Goal: Contribute content: Add original content to the website for others to see

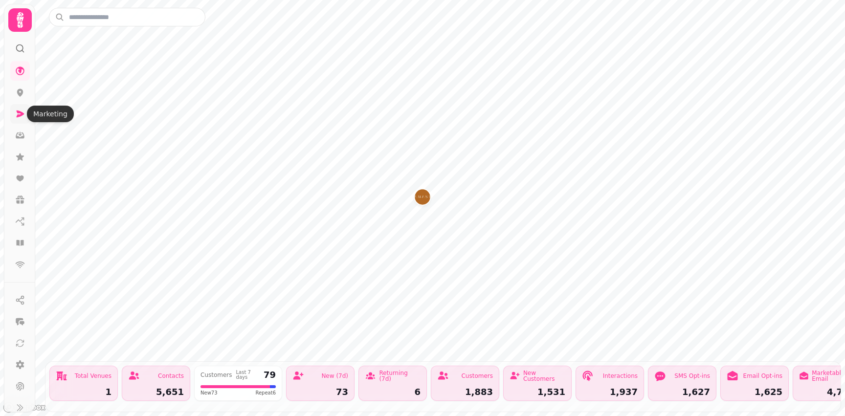
click at [21, 115] on icon at bounding box center [21, 113] width 8 height 7
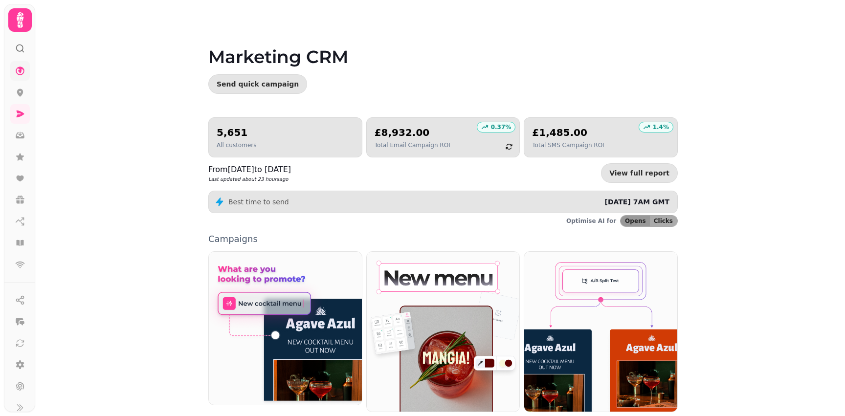
click at [20, 71] on icon at bounding box center [20, 70] width 9 height 9
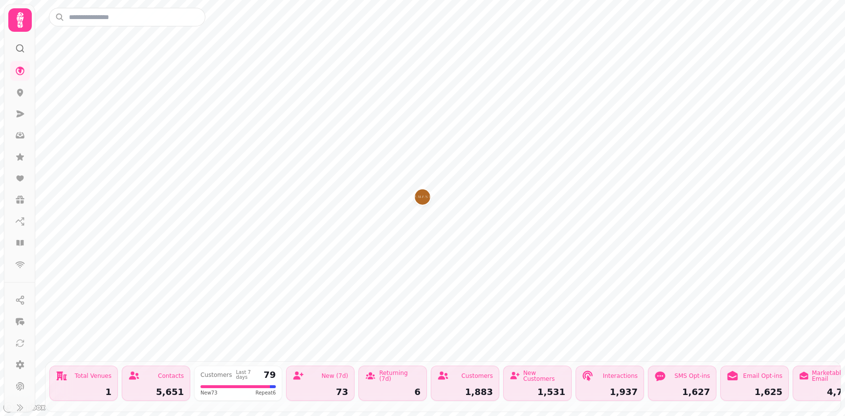
click at [20, 25] on icon at bounding box center [20, 20] width 20 height 20
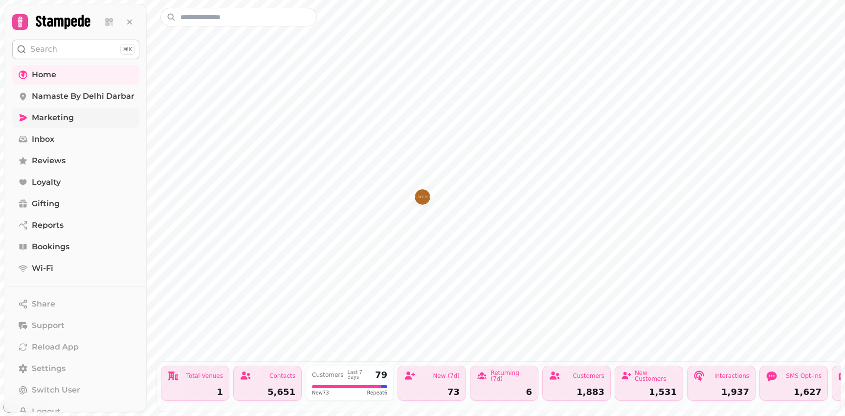
click at [50, 119] on span "Marketing" at bounding box center [53, 118] width 42 height 12
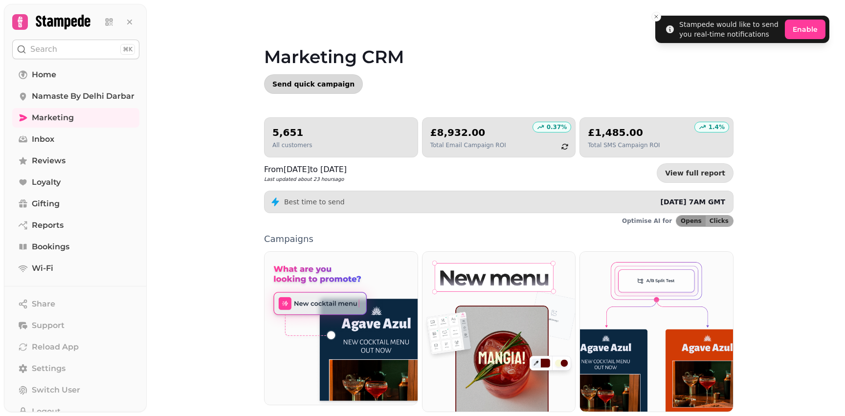
click at [288, 89] on button "Send quick campaign" at bounding box center [313, 84] width 99 height 20
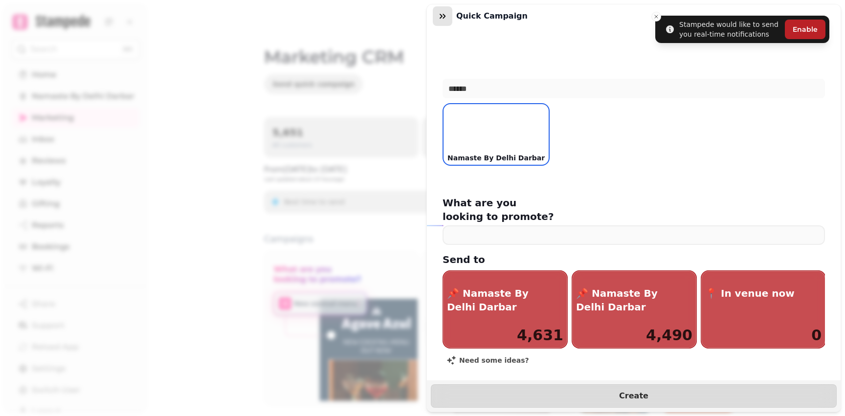
click at [440, 17] on icon "button" at bounding box center [442, 16] width 10 height 10
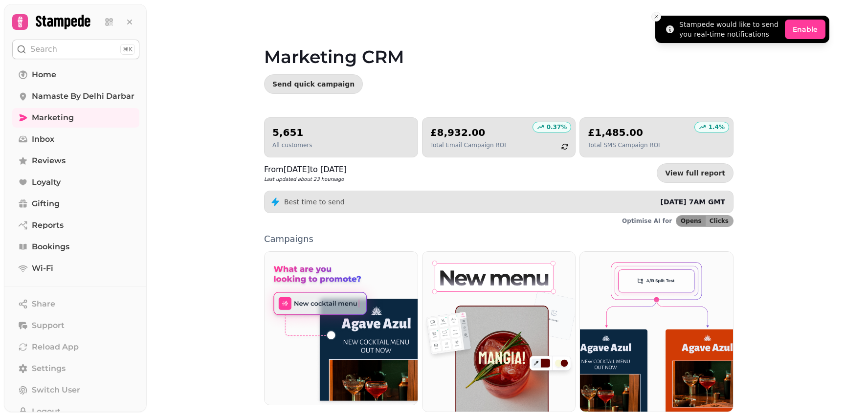
click at [659, 18] on button "Close toast" at bounding box center [656, 17] width 10 height 10
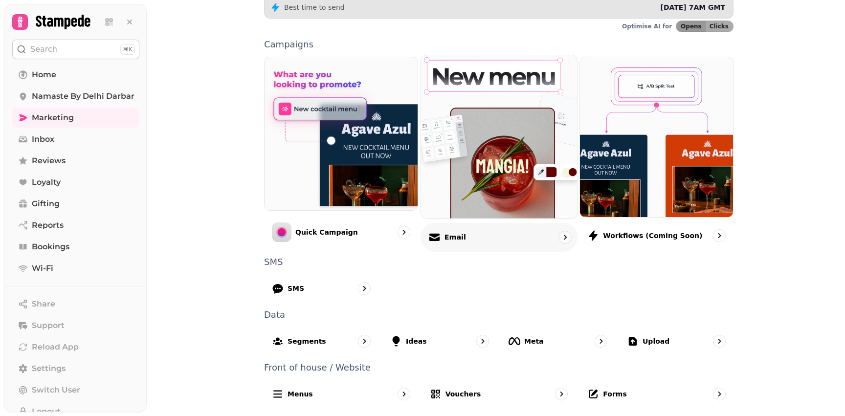
scroll to position [195, 0]
click at [498, 185] on img at bounding box center [499, 136] width 172 height 179
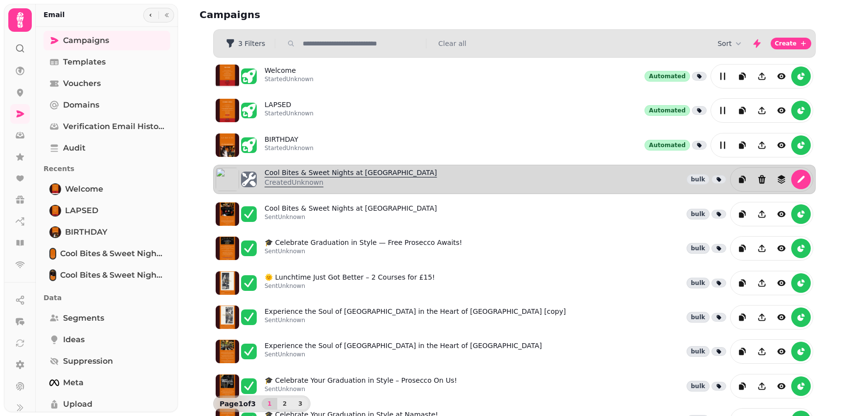
click at [367, 173] on link "Cool Bites & Sweet Nights at Namaste Created Unknown" at bounding box center [350, 179] width 173 height 23
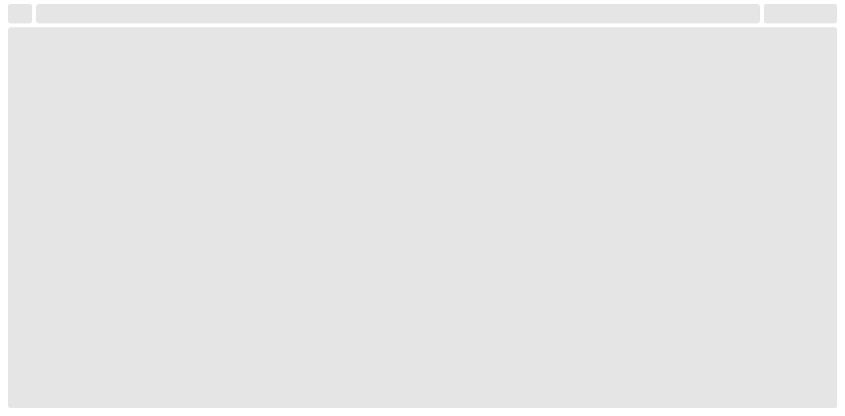
select select "**********"
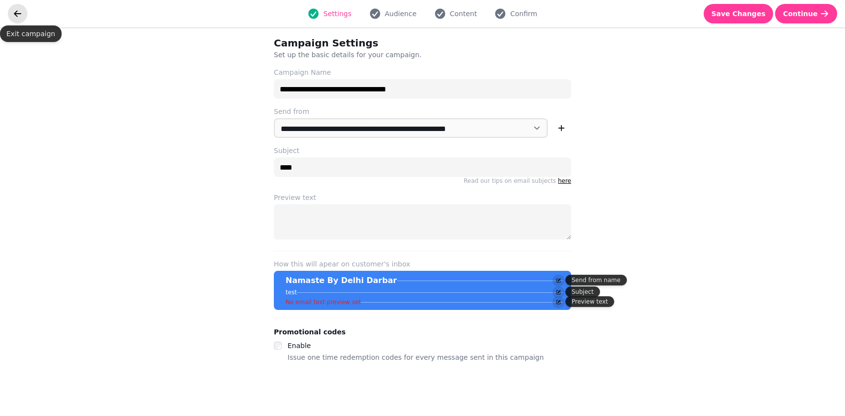
click at [20, 13] on icon "go back" at bounding box center [18, 14] width 10 height 10
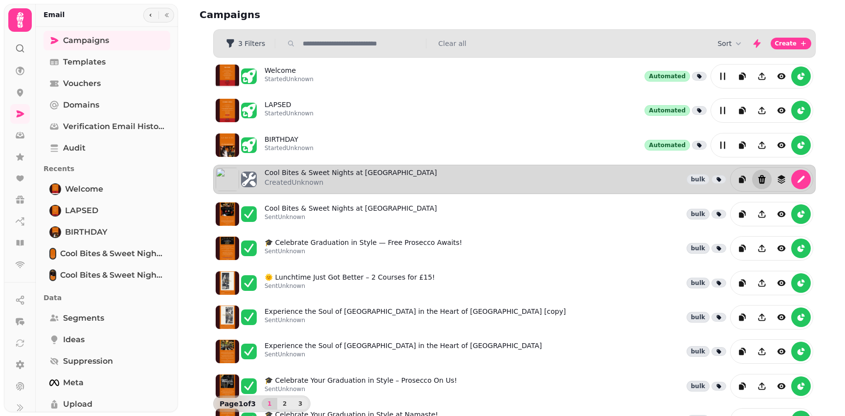
click at [762, 178] on icon "Delete" at bounding box center [761, 179] width 7 height 9
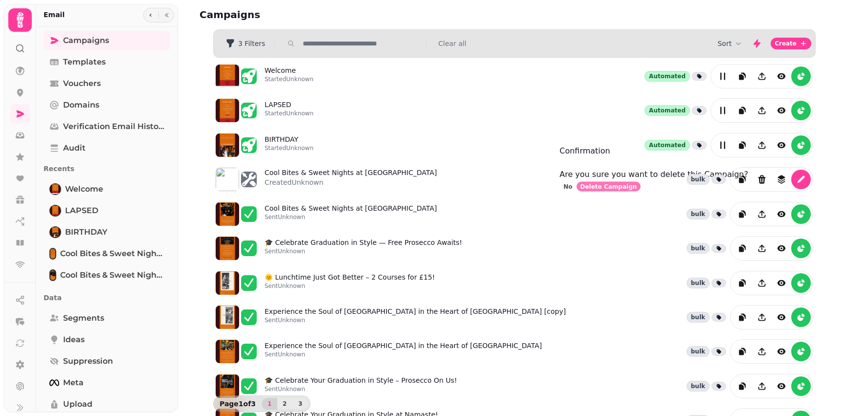
click at [637, 190] on span "Delete Campaign" at bounding box center [608, 187] width 57 height 6
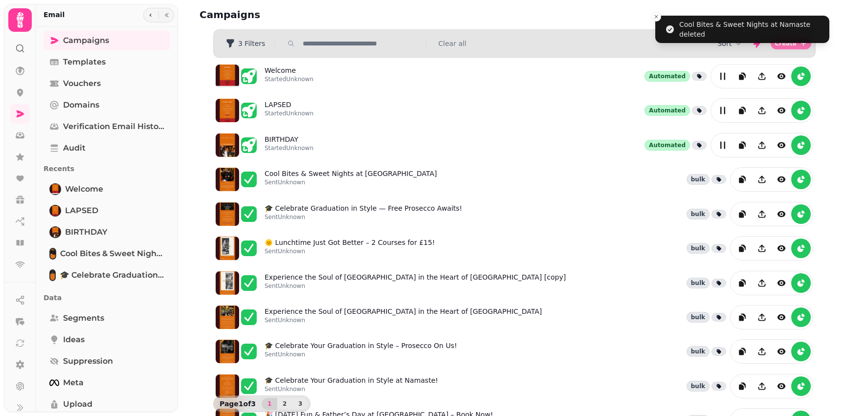
click at [801, 44] on icon "button" at bounding box center [803, 44] width 8 height 8
select select "**********"
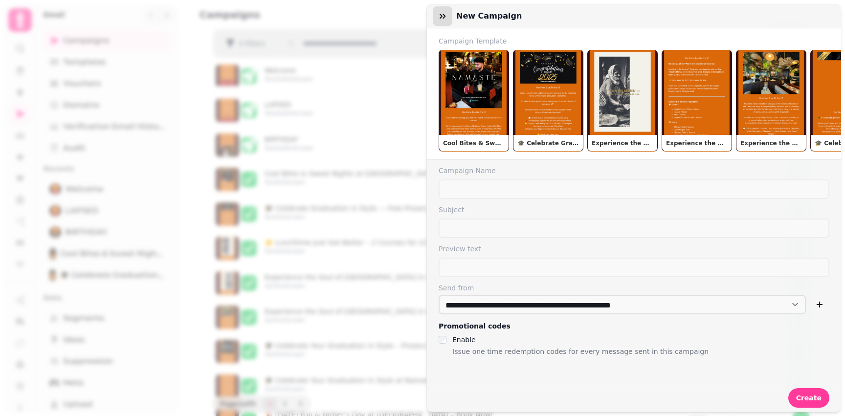
click at [445, 16] on icon "button" at bounding box center [442, 16] width 6 height 5
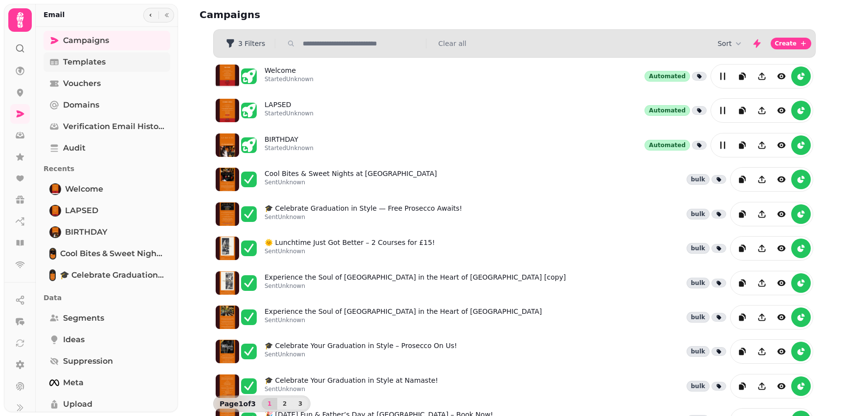
click at [69, 61] on span "Templates" at bounding box center [84, 62] width 43 height 12
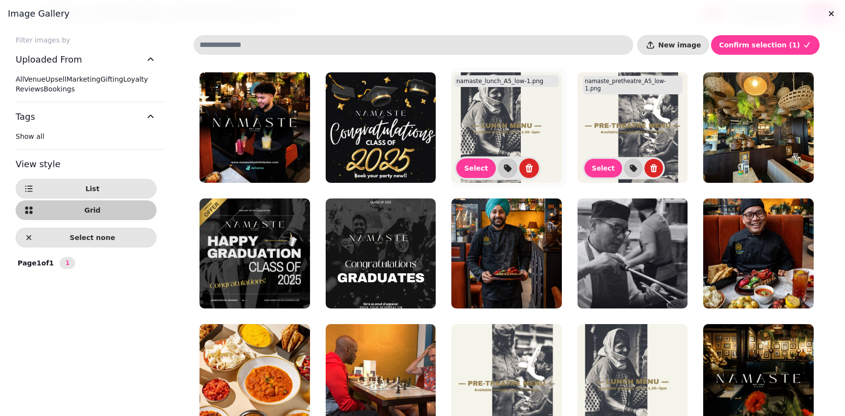
click at [508, 137] on img at bounding box center [506, 127] width 110 height 110
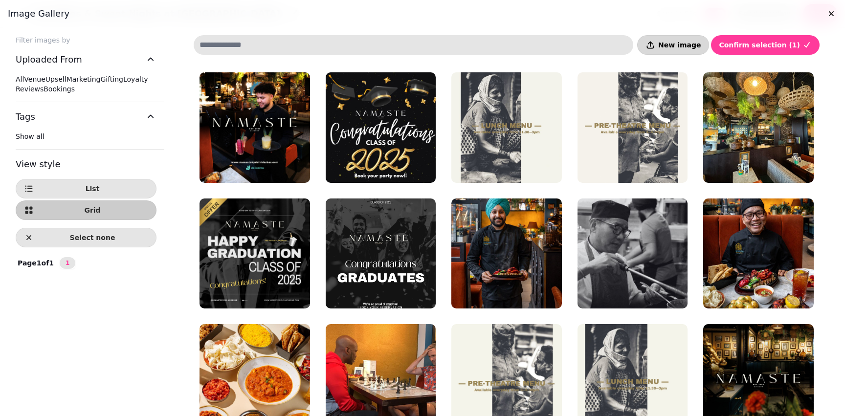
click at [703, 49] on button "New image" at bounding box center [673, 45] width 72 height 20
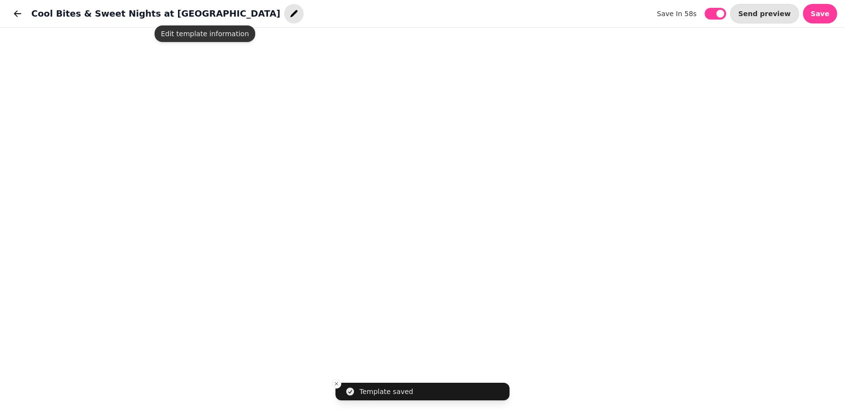
click at [289, 17] on icon "button" at bounding box center [294, 14] width 10 height 10
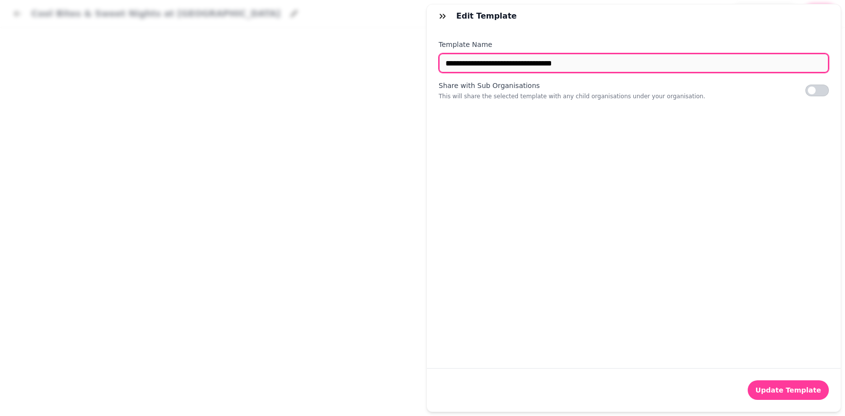
drag, startPoint x: 601, startPoint y: 65, endPoint x: 436, endPoint y: 64, distance: 164.7
click at [436, 64] on div "**********" at bounding box center [633, 198] width 413 height 340
type input "**********"
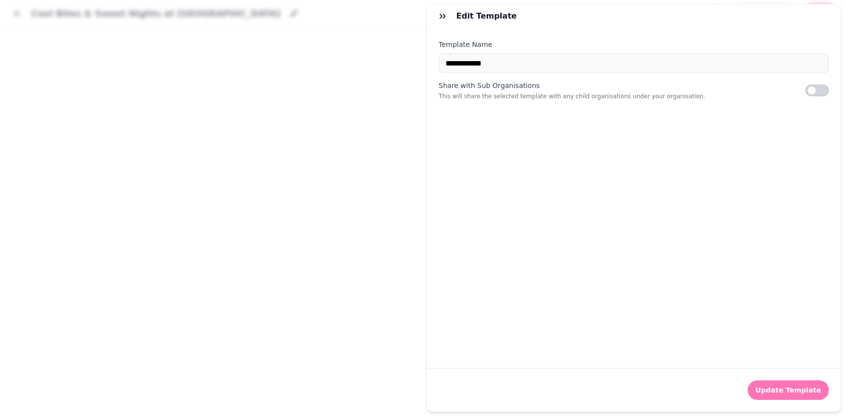
click at [784, 389] on span "Update Template" at bounding box center [787, 390] width 65 height 7
click at [439, 16] on icon "button" at bounding box center [442, 16] width 10 height 10
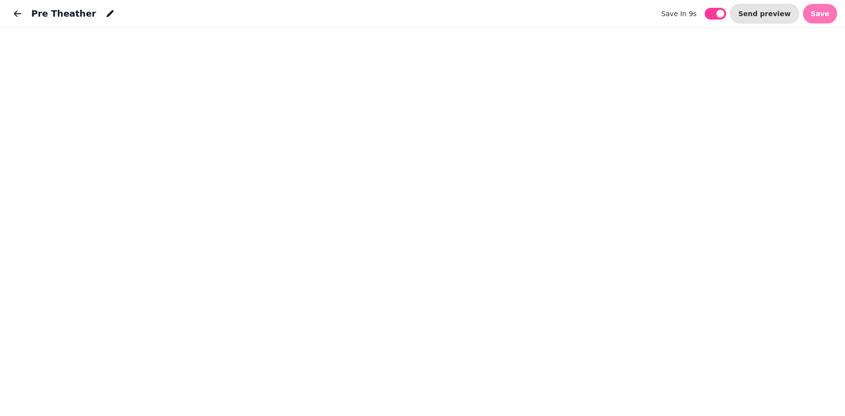
click at [816, 17] on span "Save" at bounding box center [819, 13] width 19 height 7
click at [19, 13] on icon "button" at bounding box center [18, 14] width 10 height 10
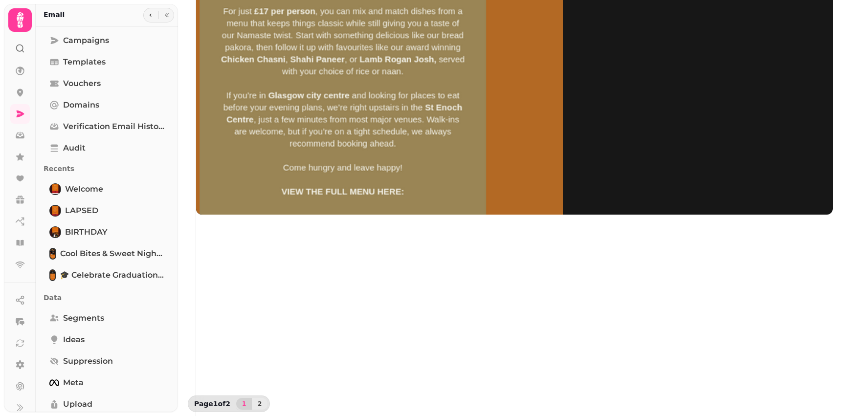
scroll to position [133, 0]
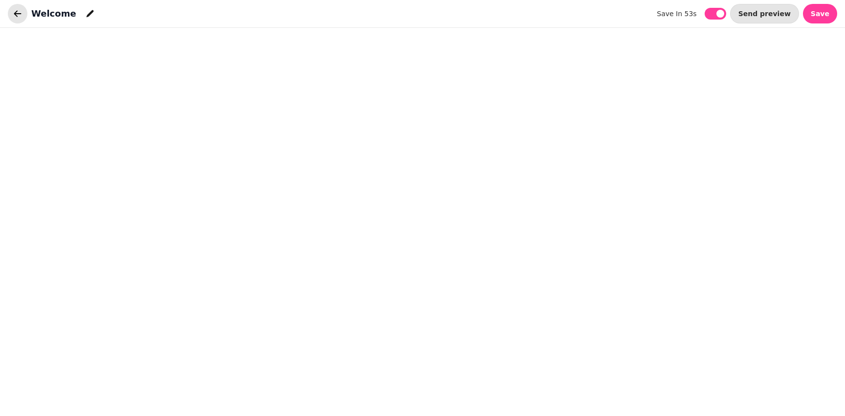
click at [20, 15] on icon "button" at bounding box center [18, 14] width 10 height 10
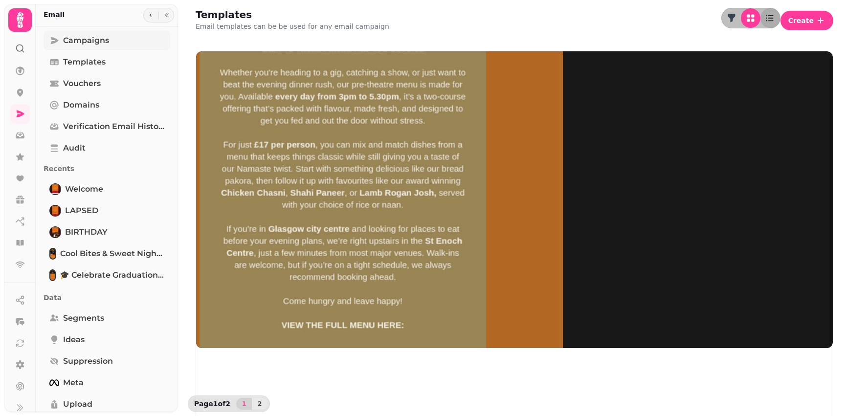
click at [80, 43] on span "Campaigns" at bounding box center [86, 41] width 46 height 12
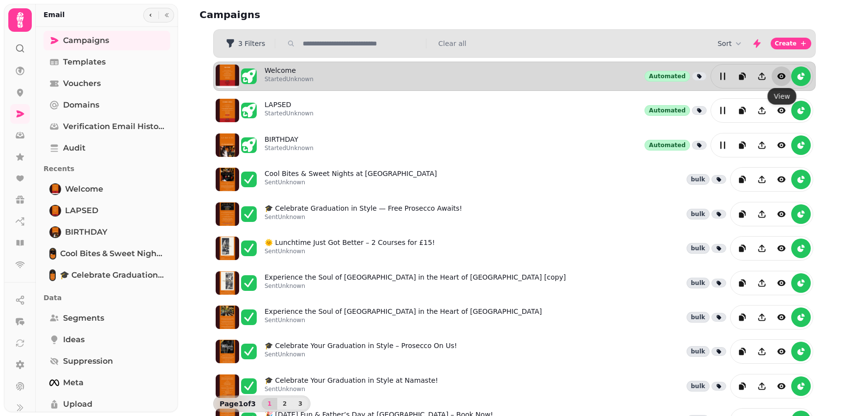
click at [779, 75] on icon "view" at bounding box center [781, 76] width 8 height 6
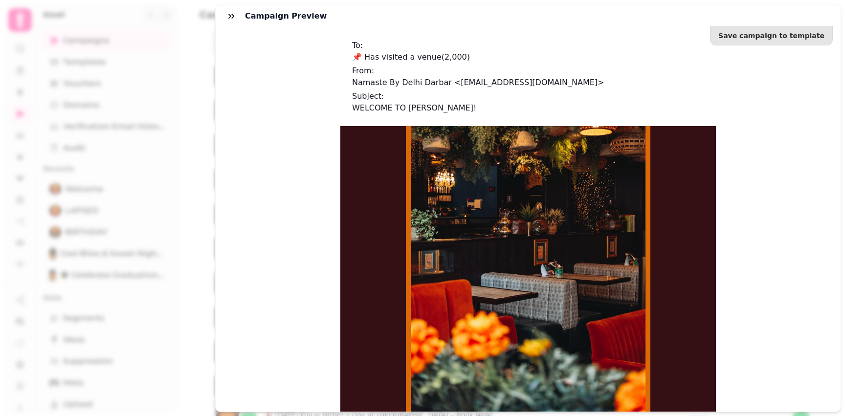
scroll to position [788, 0]
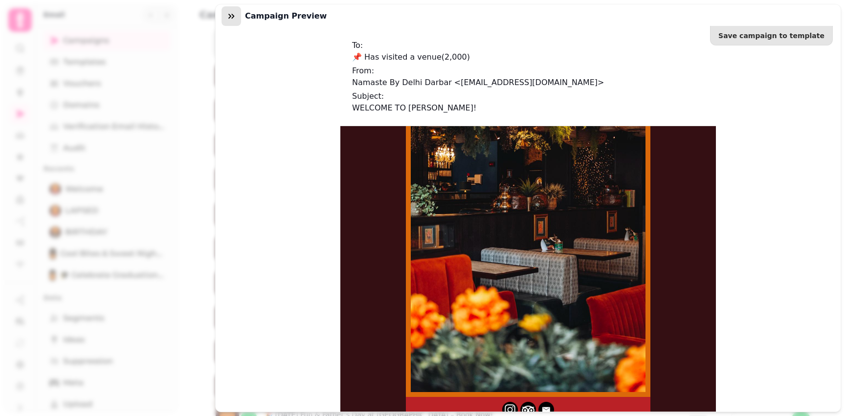
click at [231, 18] on icon "button" at bounding box center [231, 16] width 10 height 10
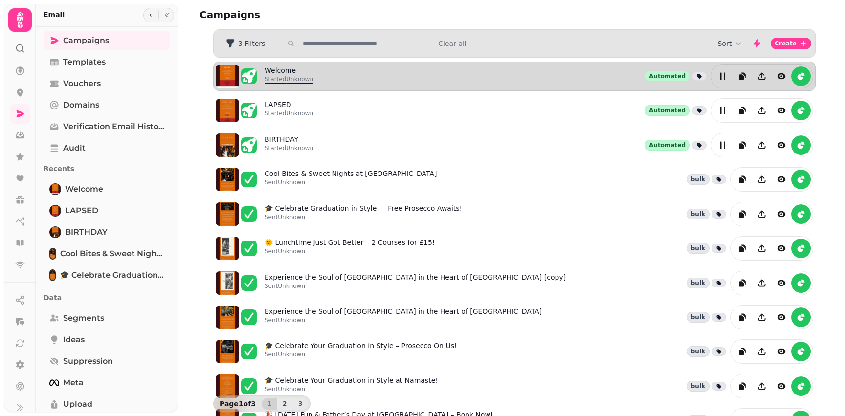
click at [283, 69] on link "Welcome Started Unknown" at bounding box center [288, 76] width 49 height 22
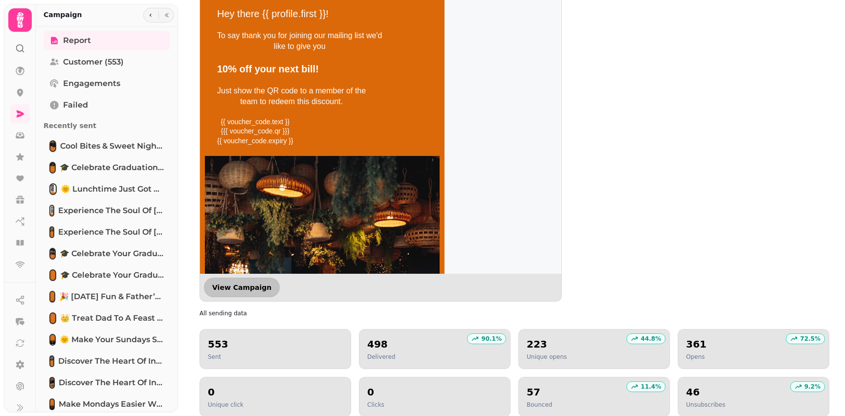
scroll to position [982, 0]
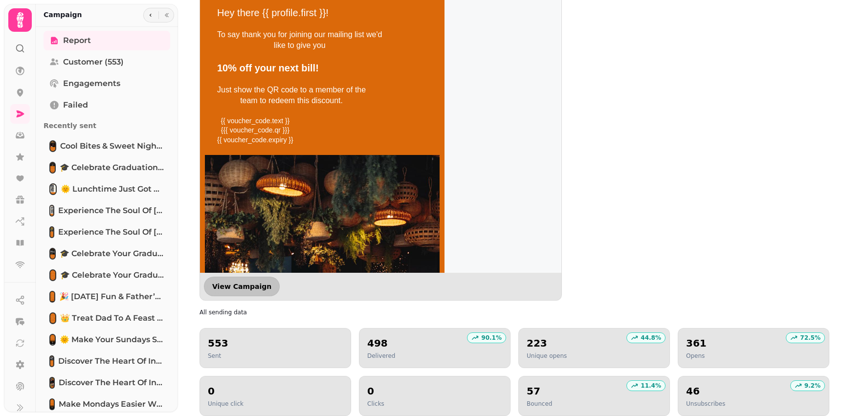
click at [235, 287] on span "View Campaign" at bounding box center [241, 286] width 59 height 7
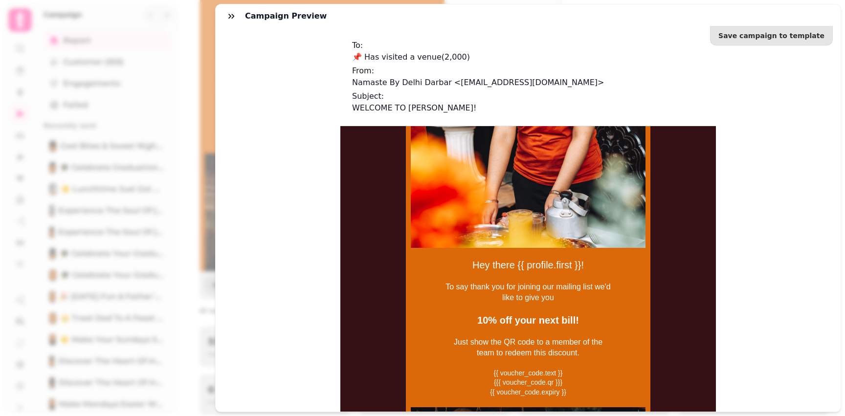
scroll to position [431, 0]
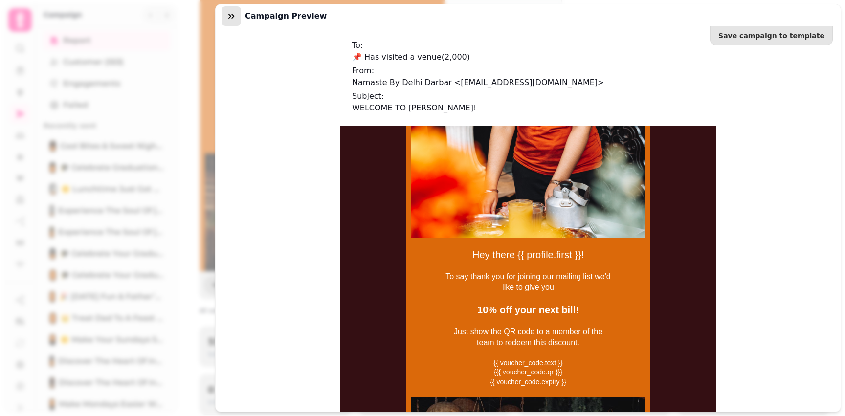
click at [234, 16] on icon "button" at bounding box center [231, 16] width 10 height 10
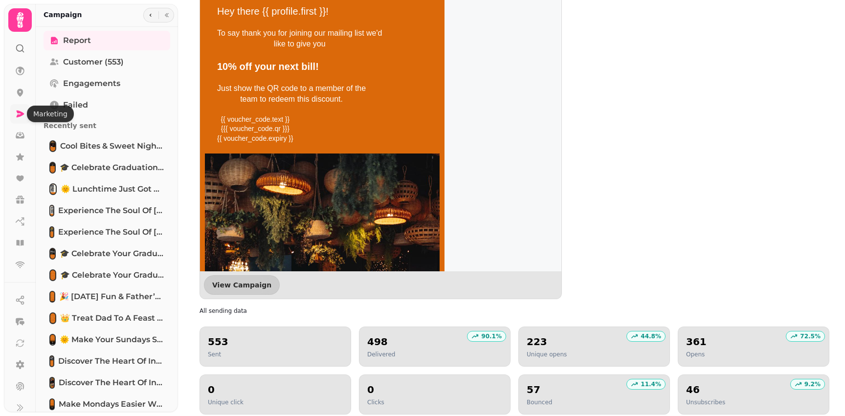
click at [21, 117] on icon at bounding box center [20, 114] width 10 height 10
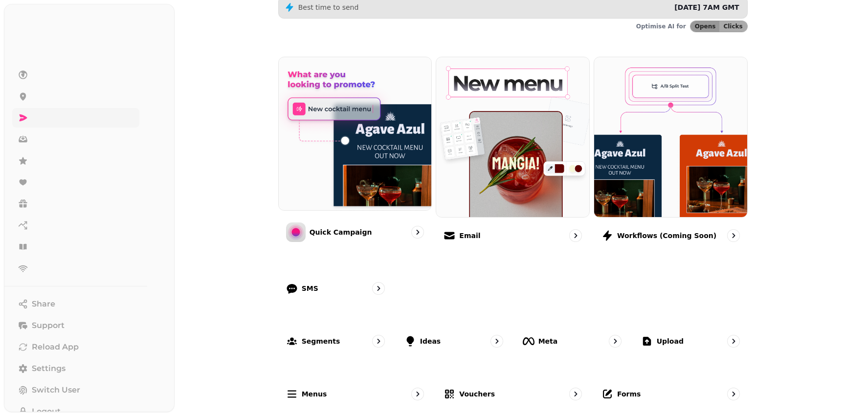
scroll to position [195, 0]
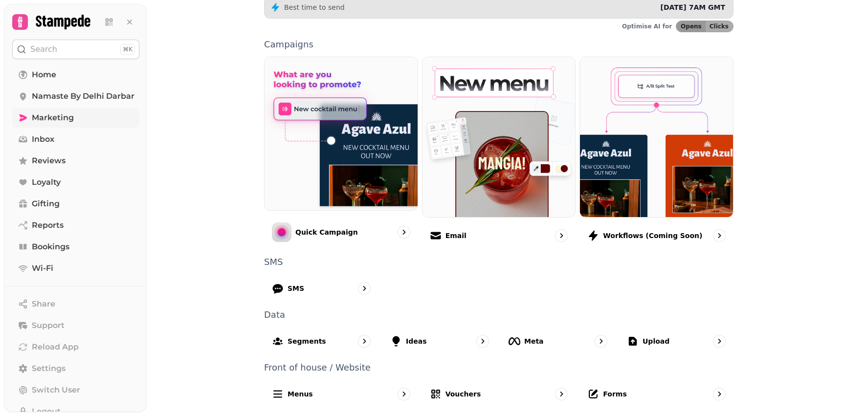
click at [65, 122] on span "Marketing" at bounding box center [53, 118] width 42 height 12
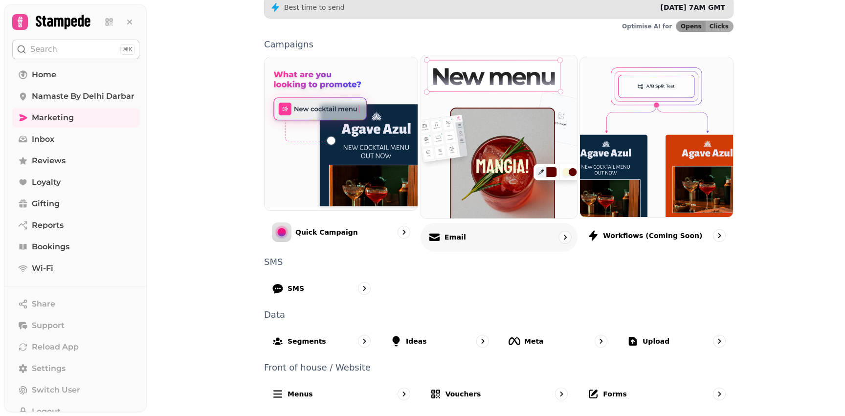
click at [451, 240] on p "Email" at bounding box center [455, 237] width 22 height 10
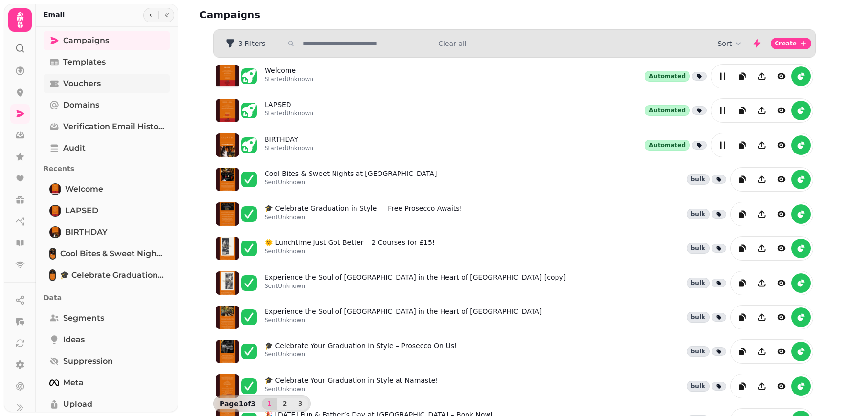
click at [95, 83] on span "Vouchers" at bounding box center [82, 84] width 38 height 12
select select "**"
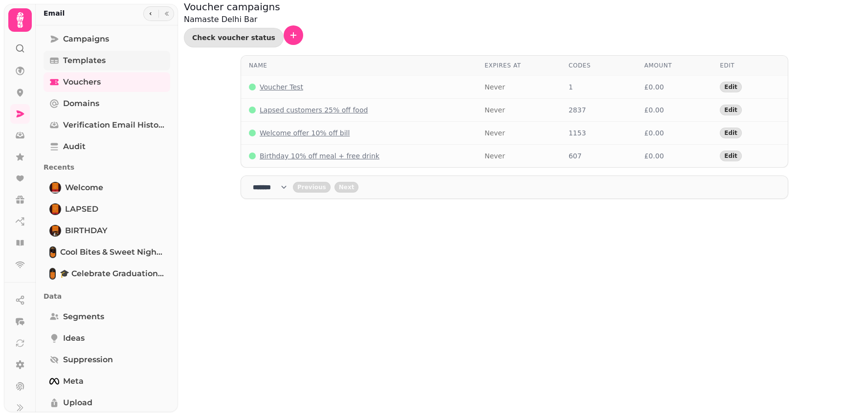
scroll to position [1, 0]
click at [91, 60] on span "Templates" at bounding box center [84, 61] width 43 height 12
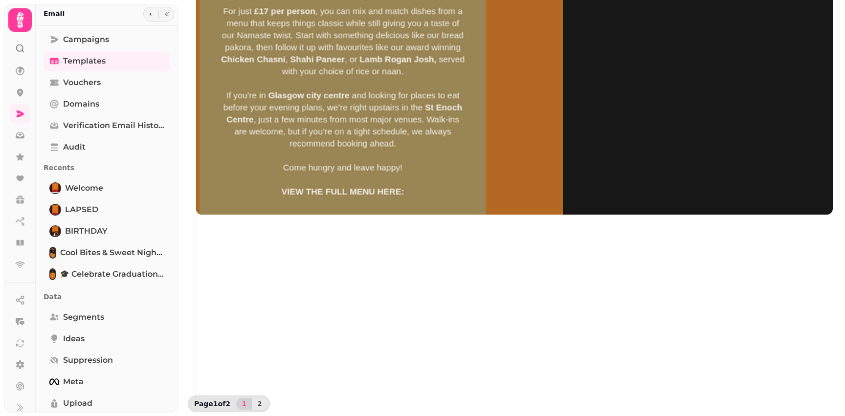
scroll to position [133, 0]
